Goal: Task Accomplishment & Management: Manage account settings

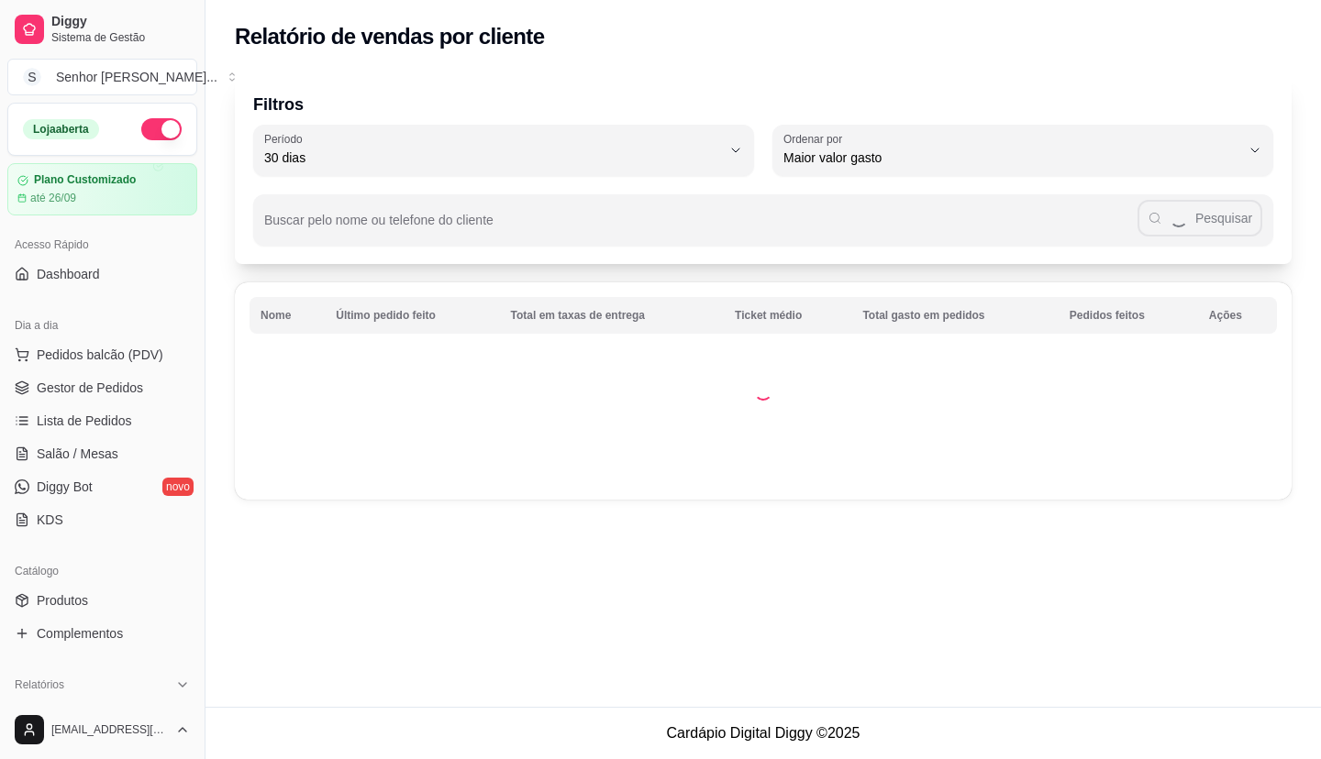
select select "30"
select select "HIGHEST_TOTAL_SPENT_WITH_ORDERS"
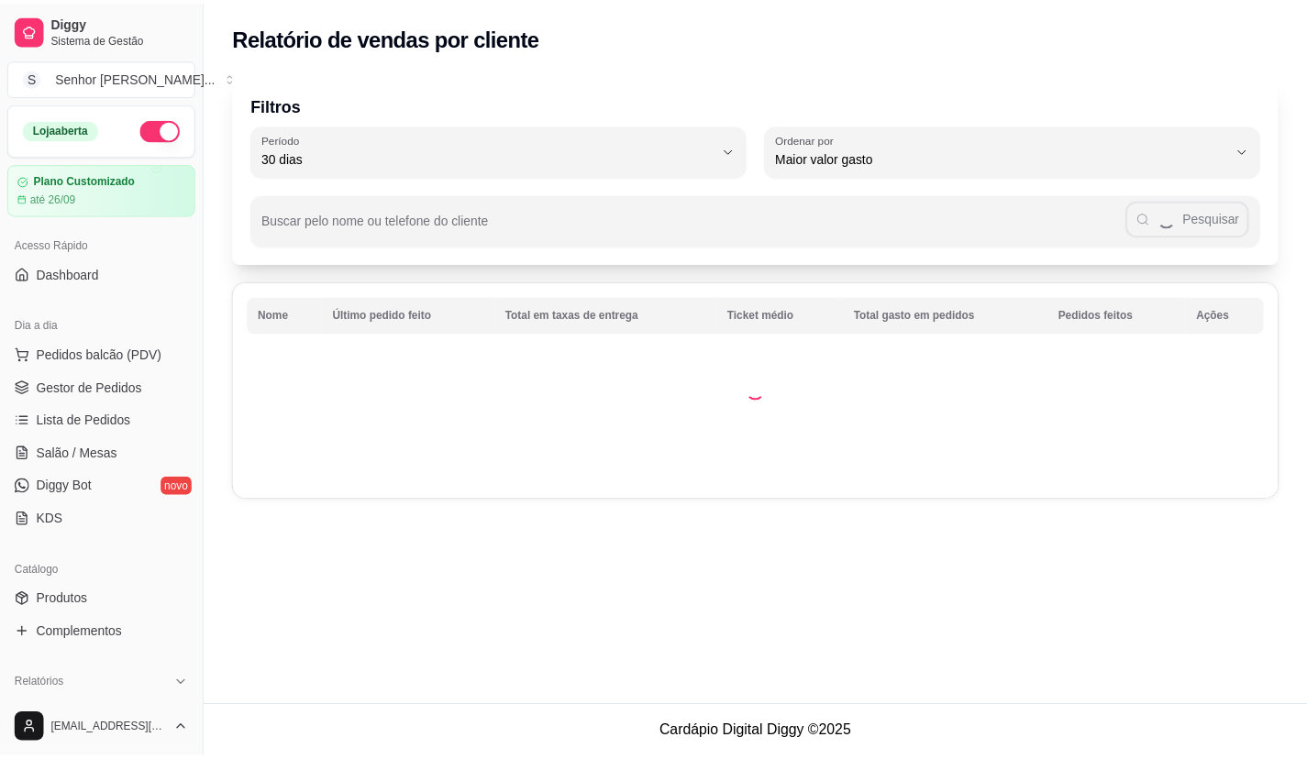
scroll to position [183, 0]
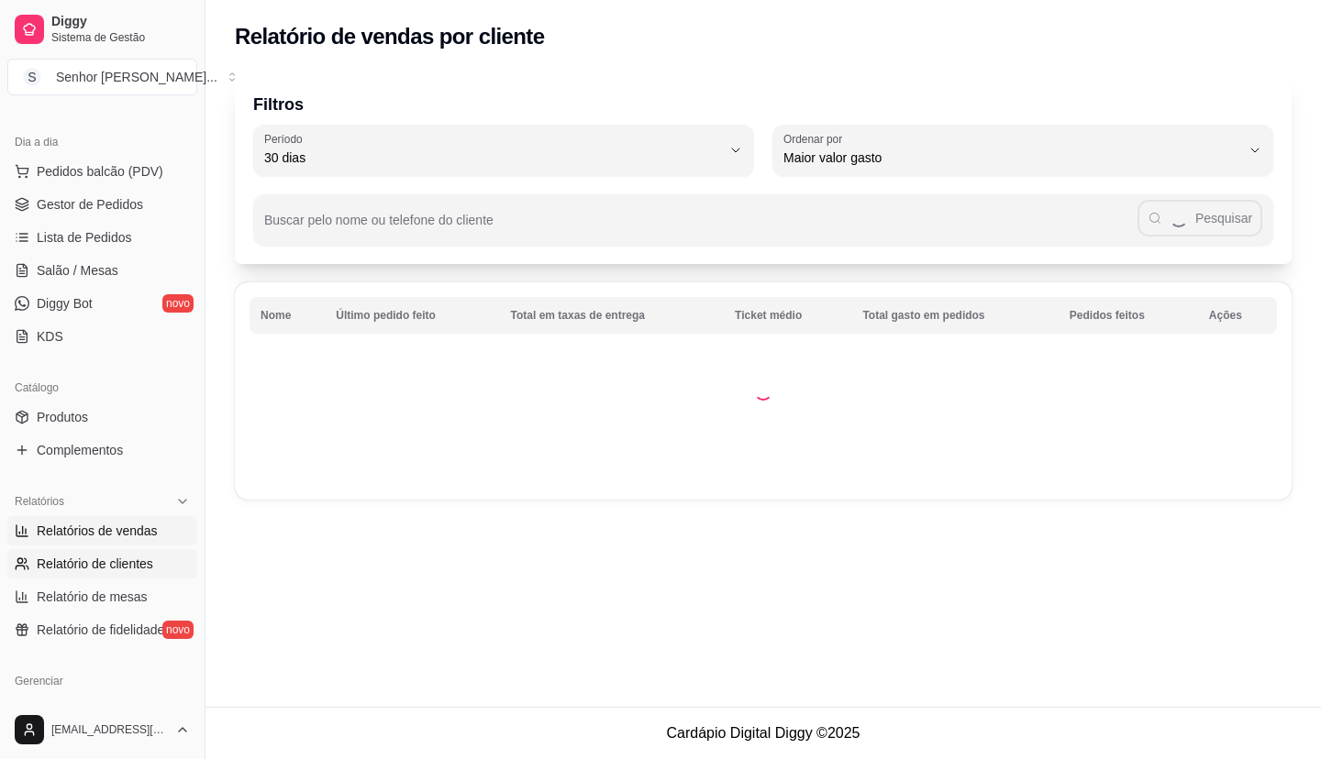
click at [107, 538] on span "Relatórios de vendas" at bounding box center [97, 531] width 121 height 18
select select "ALL"
select select "0"
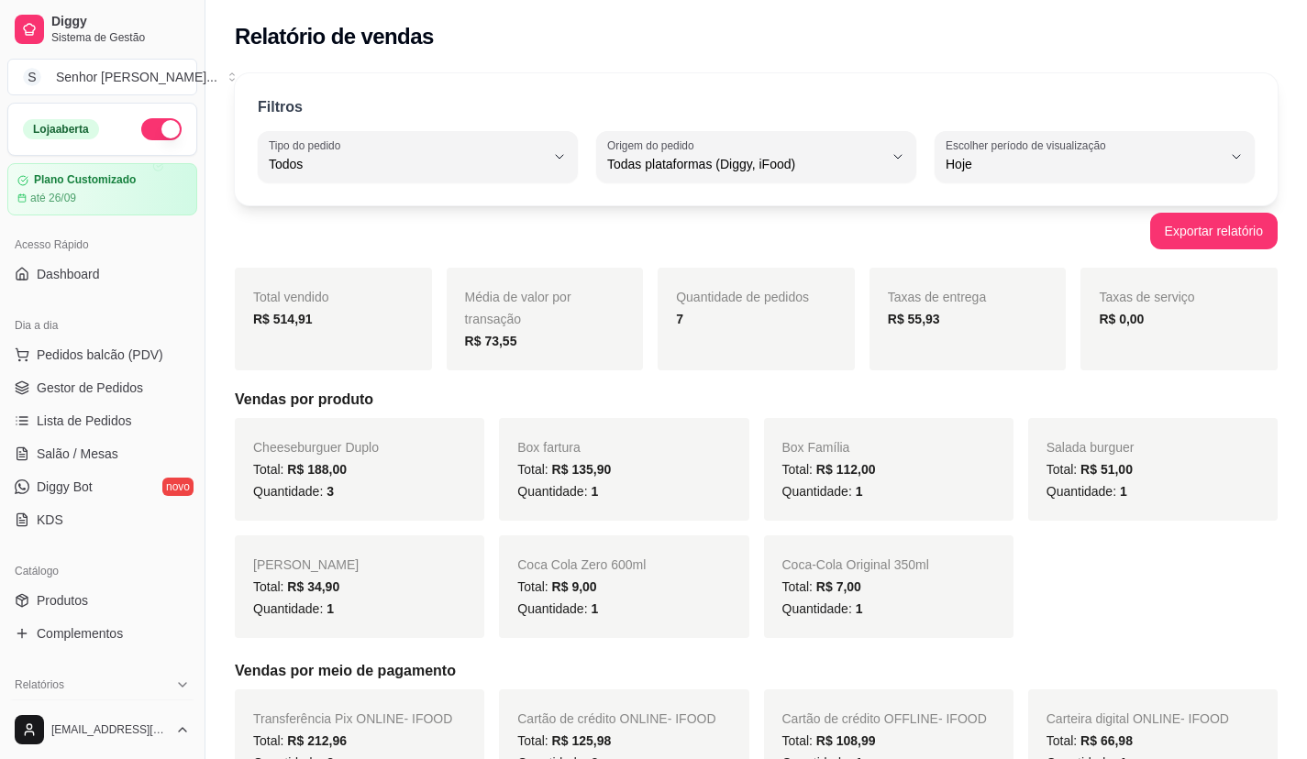
click at [158, 123] on button "button" at bounding box center [161, 129] width 40 height 22
click at [114, 391] on span "Gestor de Pedidos" at bounding box center [90, 388] width 106 height 18
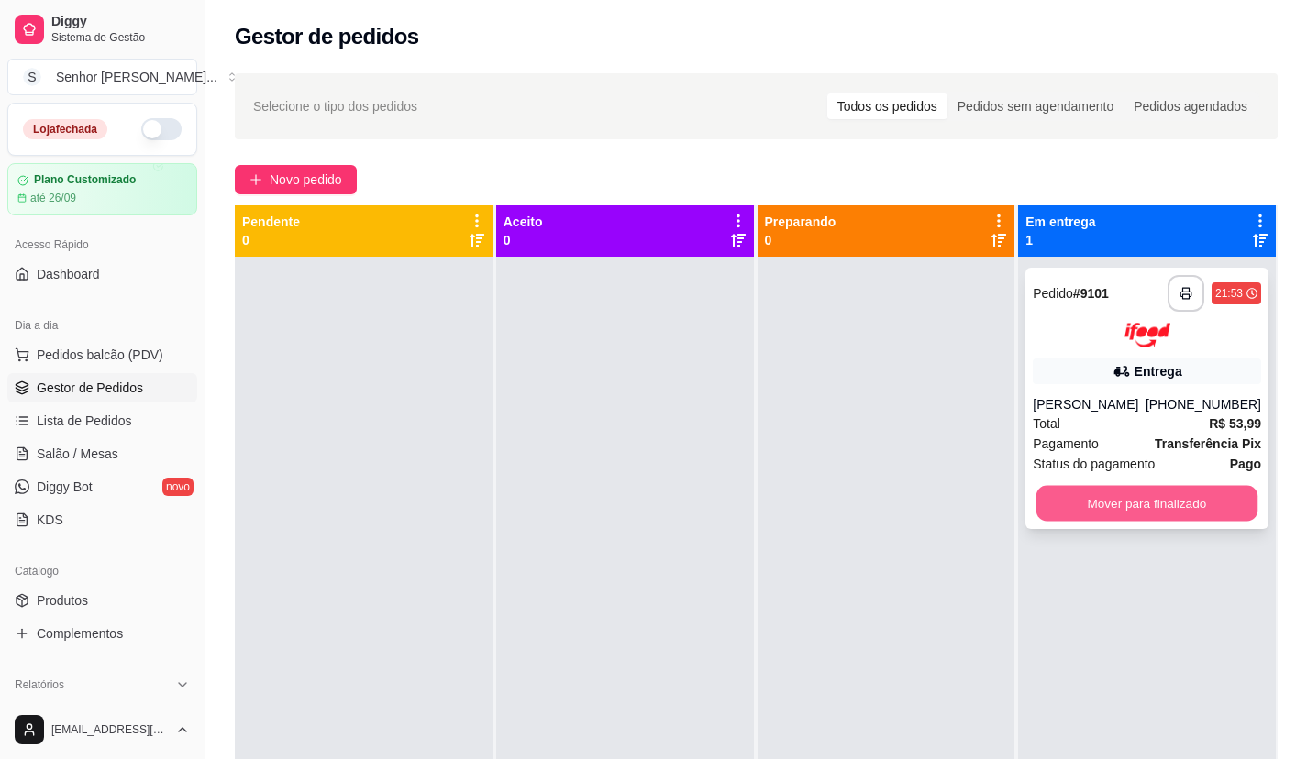
click at [1120, 508] on button "Mover para finalizado" at bounding box center [1146, 503] width 221 height 36
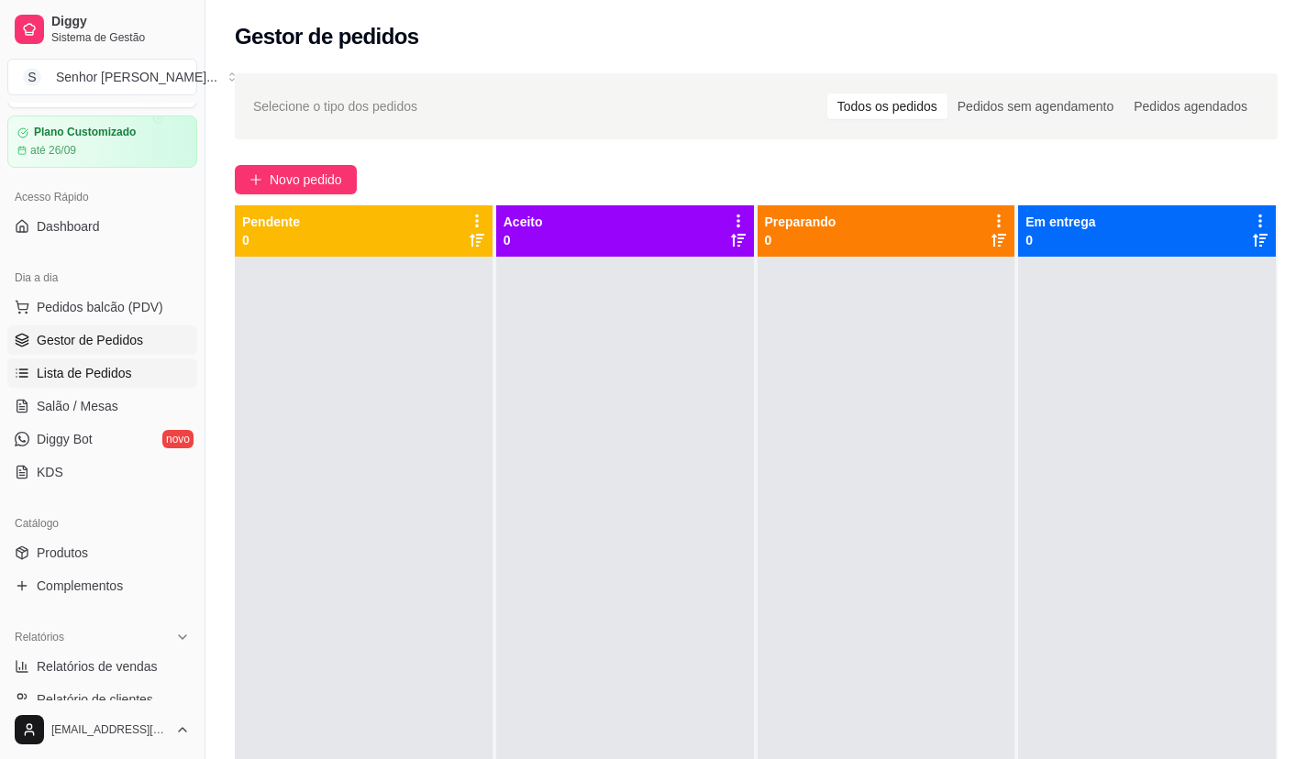
scroll to position [92, 0]
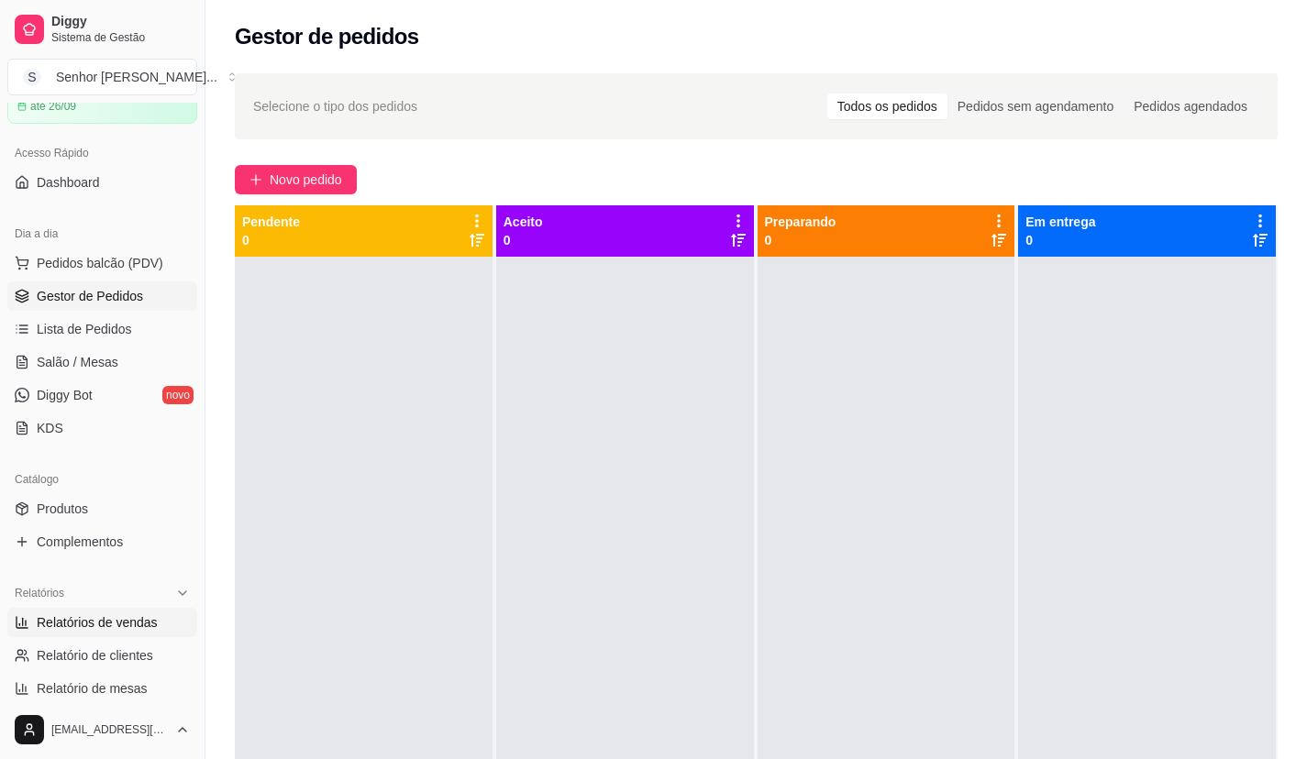
click at [131, 631] on span "Relatórios de vendas" at bounding box center [97, 622] width 121 height 18
select select "ALL"
select select "0"
